Goal: Task Accomplishment & Management: Manage account settings

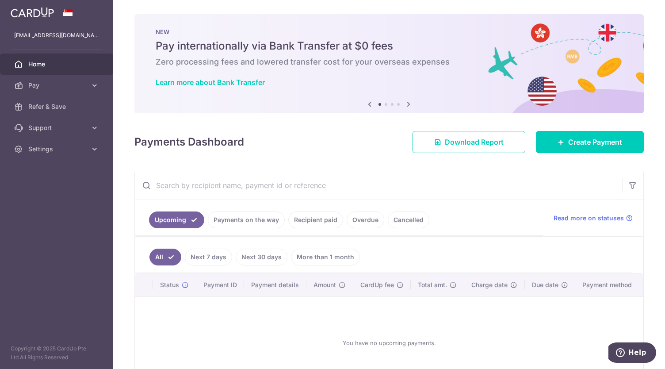
click at [254, 219] on link "Payments on the way" at bounding box center [246, 219] width 77 height 17
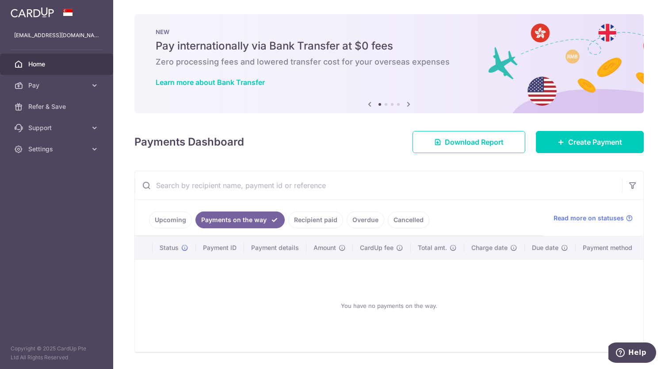
click at [301, 221] on link "Recipient paid" at bounding box center [315, 219] width 55 height 17
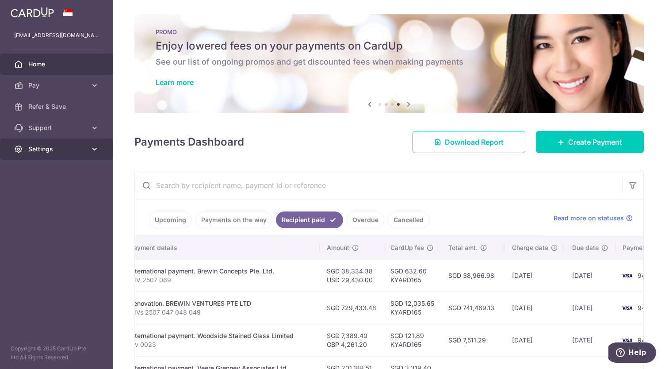
click at [39, 146] on span "Settings" at bounding box center [57, 149] width 58 height 9
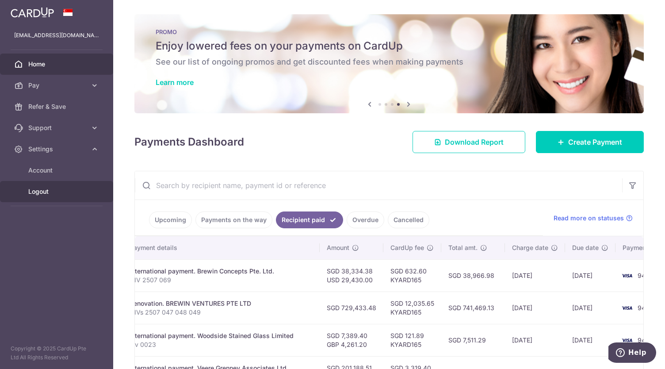
click at [34, 194] on span "Logout" at bounding box center [57, 191] width 58 height 9
